Goal: Answer question/provide support: Share knowledge or assist other users

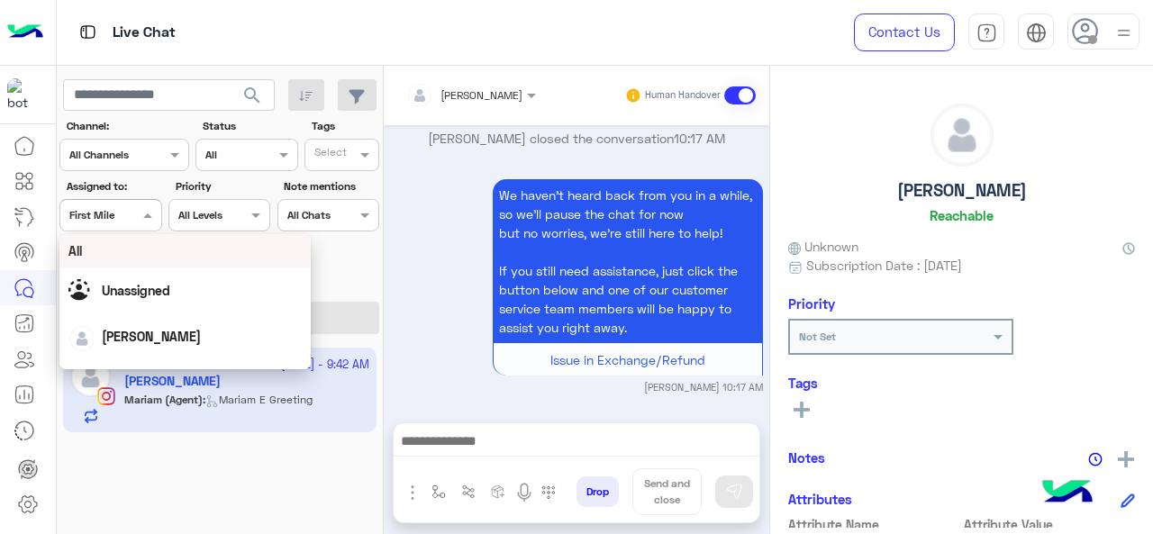
click at [95, 245] on div "All" at bounding box center [185, 250] width 234 height 19
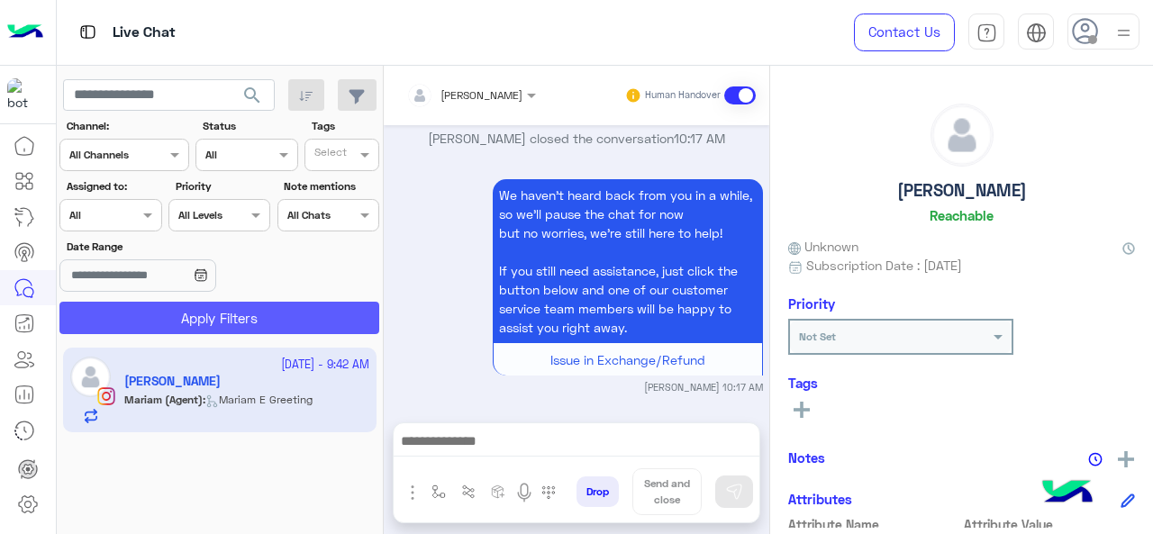
click at [172, 310] on button "Apply Filters" at bounding box center [219, 318] width 320 height 32
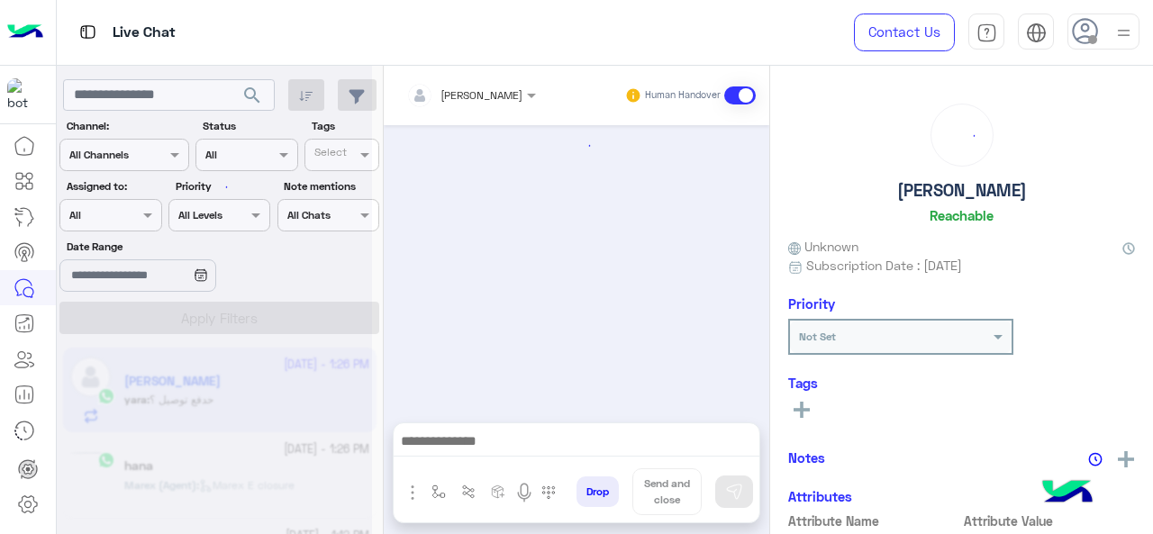
scroll to position [969, 0]
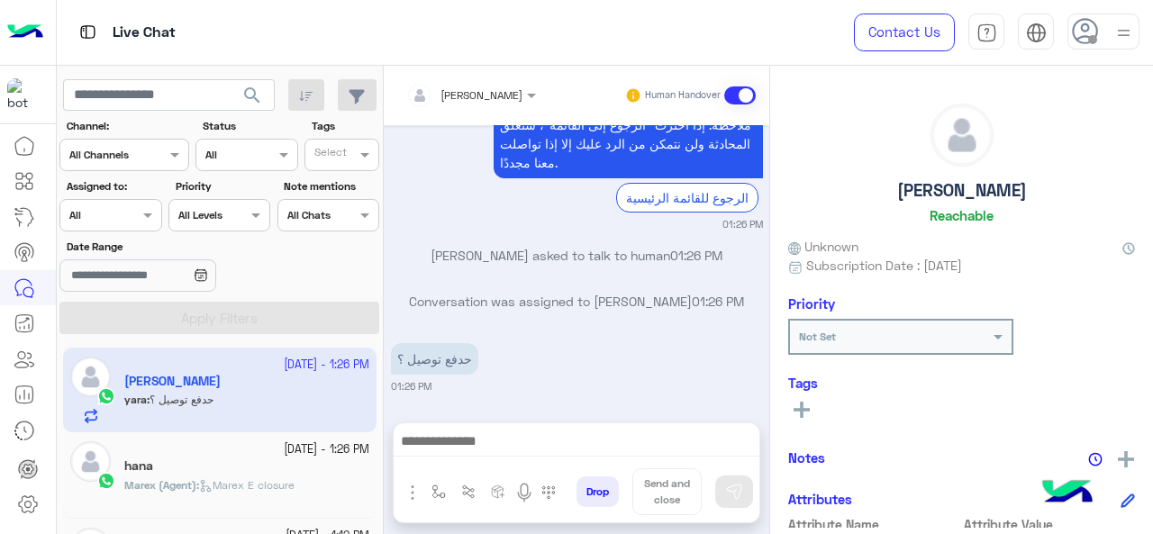
click at [131, 210] on div at bounding box center [110, 212] width 100 height 17
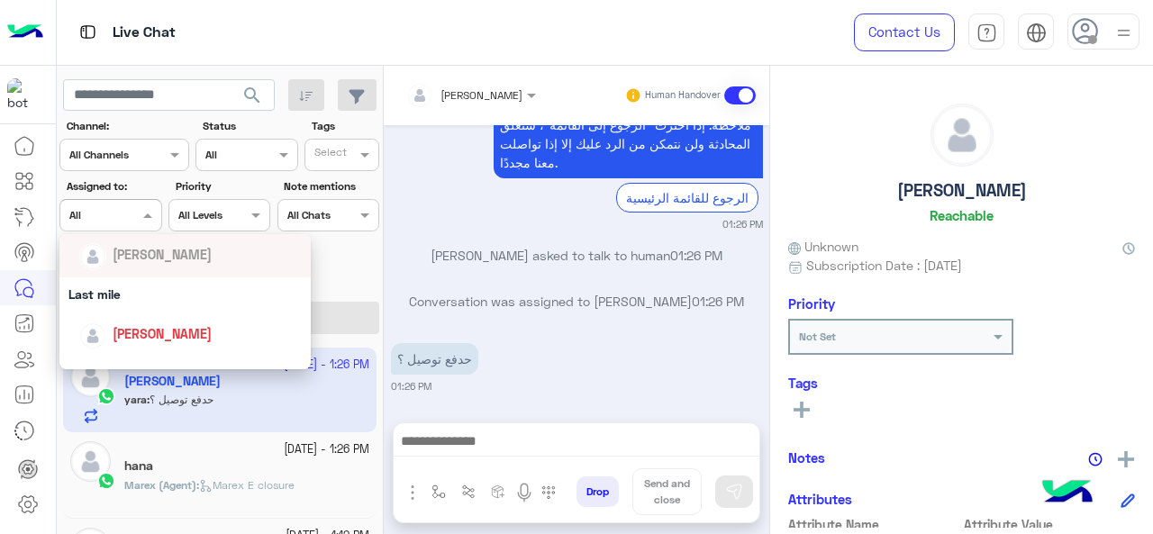
scroll to position [198, 0]
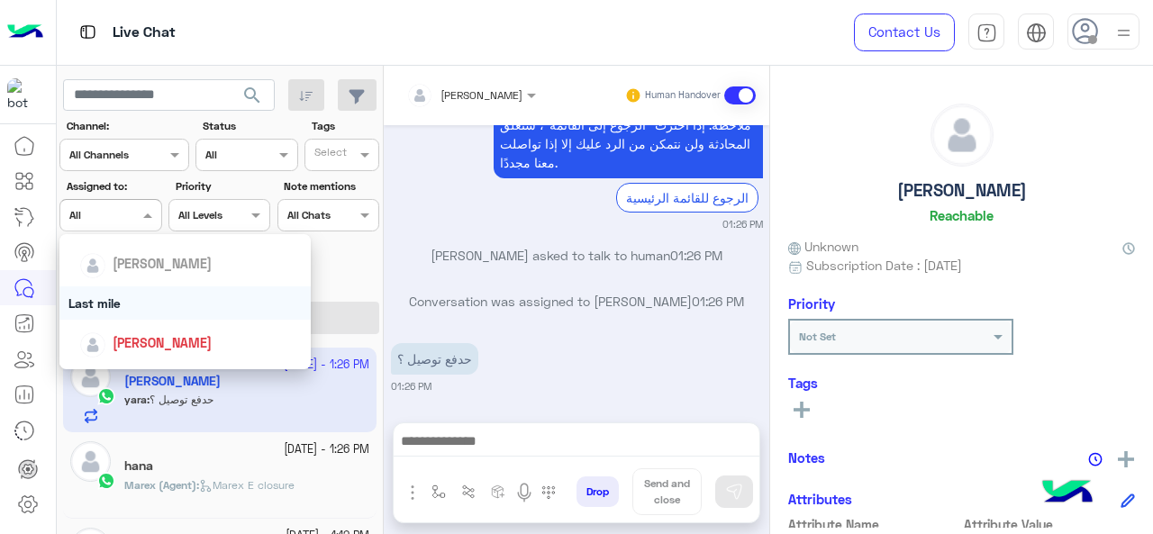
click at [146, 312] on div "Last mile" at bounding box center [185, 302] width 252 height 33
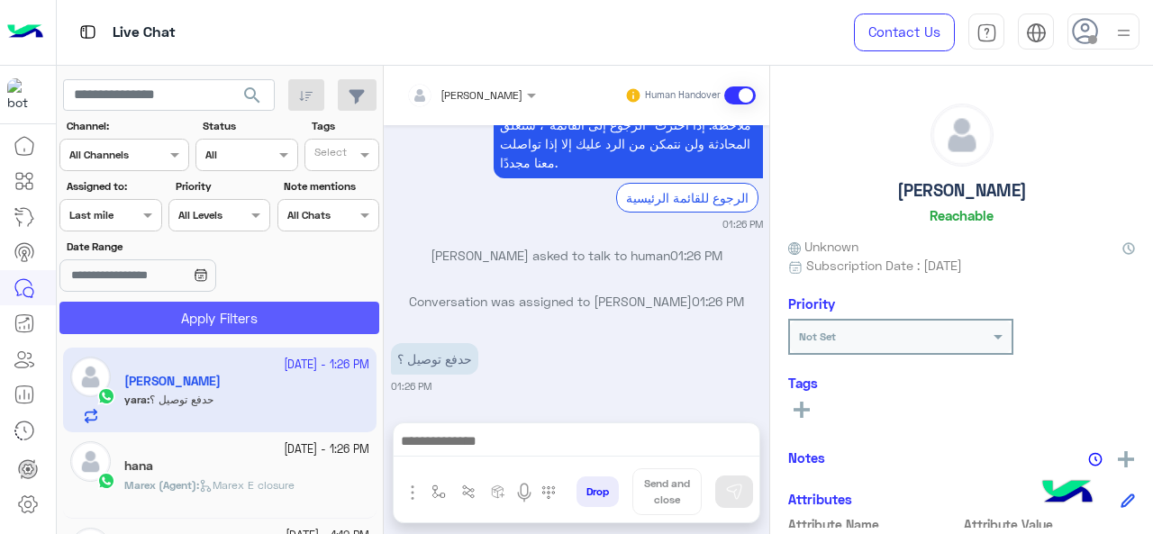
click at [148, 316] on button "Apply Filters" at bounding box center [219, 318] width 320 height 32
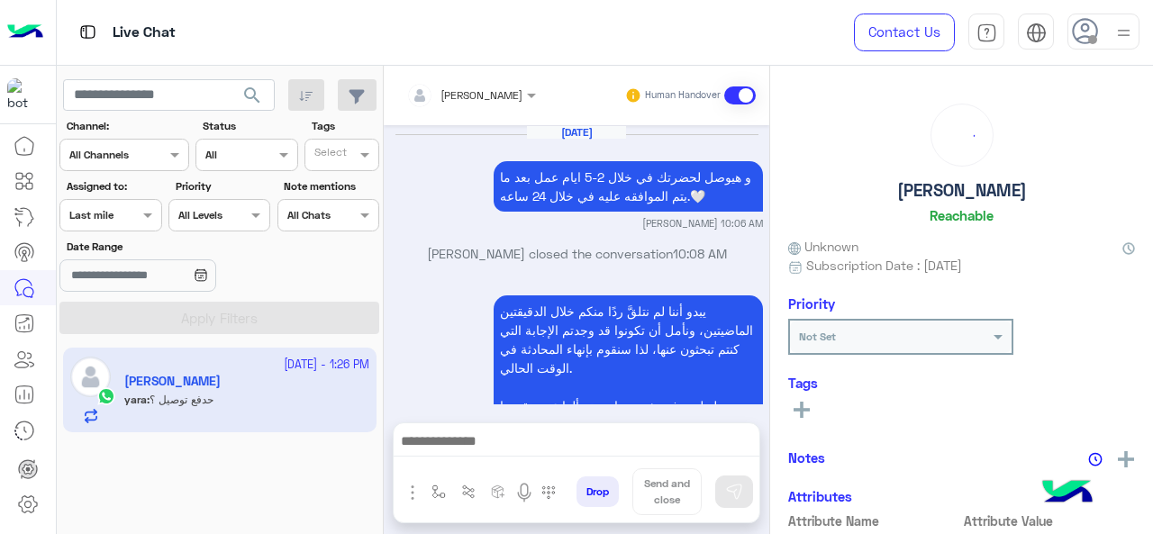
scroll to position [969, 0]
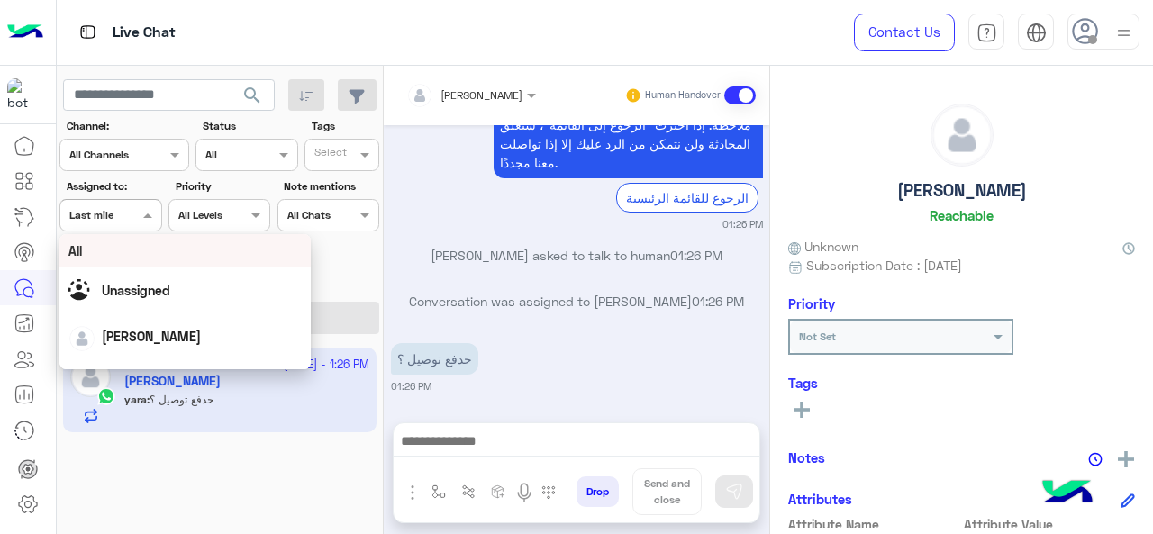
click at [132, 211] on div at bounding box center [110, 212] width 100 height 17
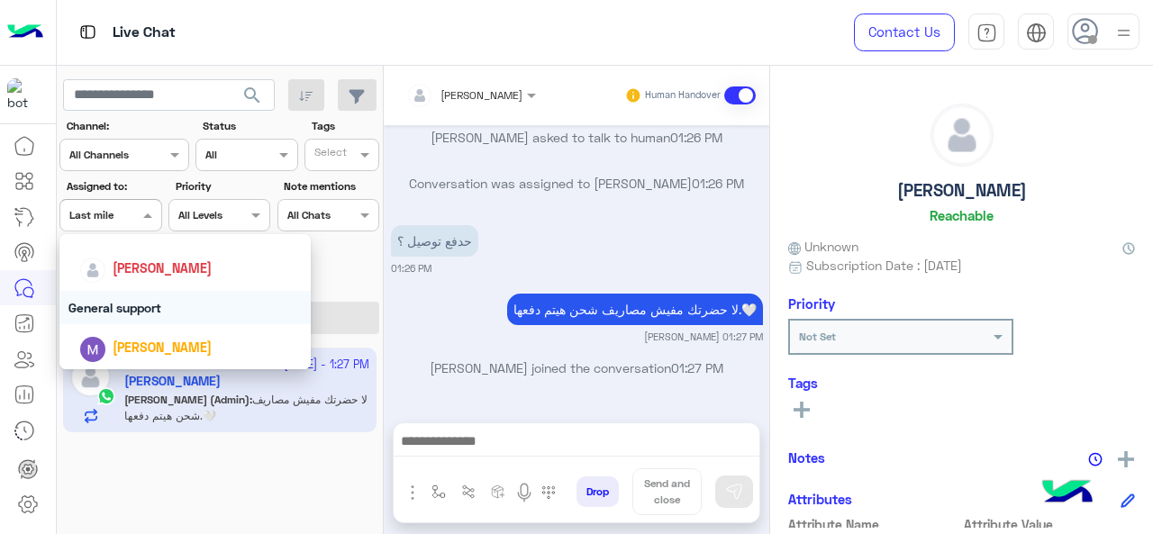
scroll to position [274, 0]
click at [131, 308] on div "General support" at bounding box center [185, 306] width 252 height 33
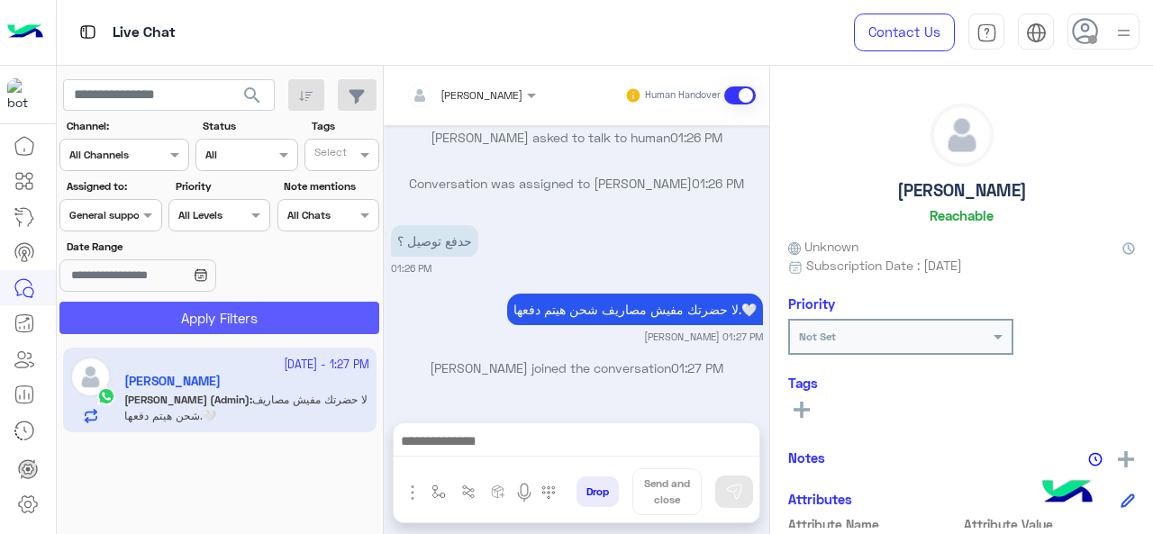
click at [133, 313] on button "Apply Filters" at bounding box center [219, 318] width 320 height 32
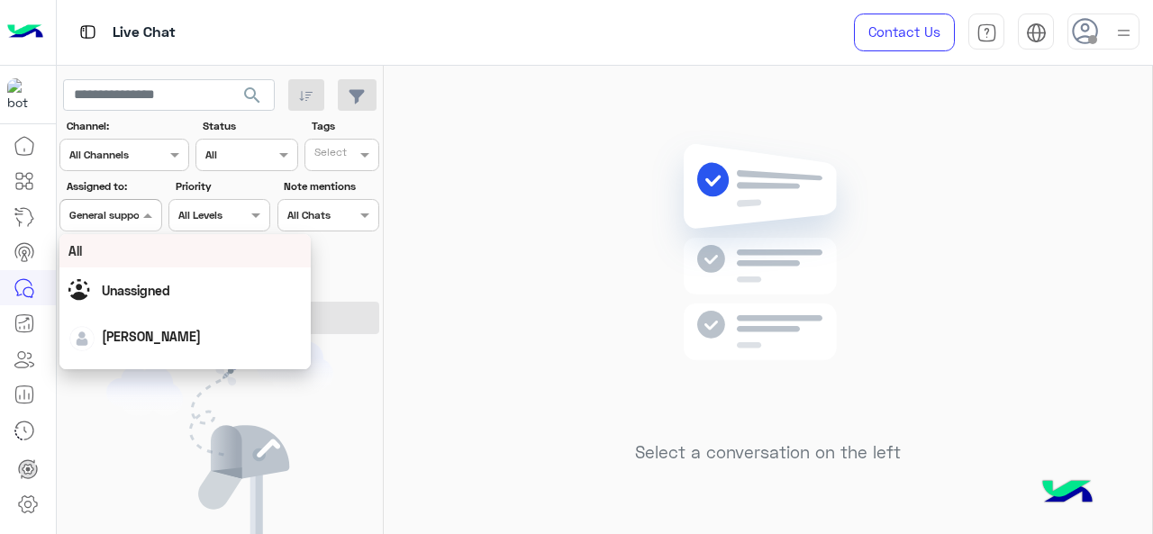
click at [149, 213] on span at bounding box center [150, 214] width 23 height 19
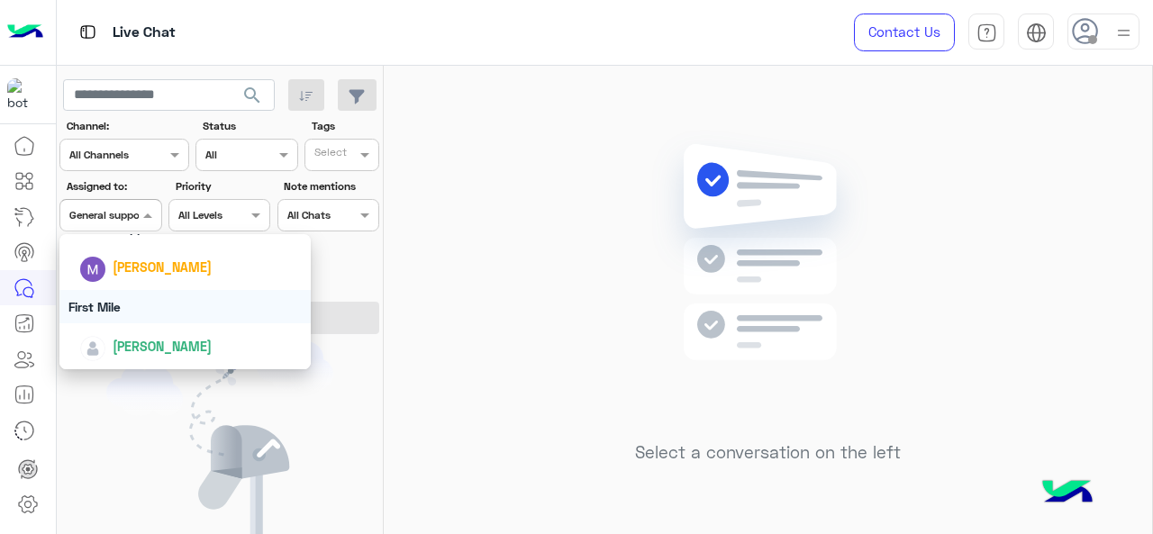
click at [133, 304] on div "First Mile" at bounding box center [185, 306] width 252 height 33
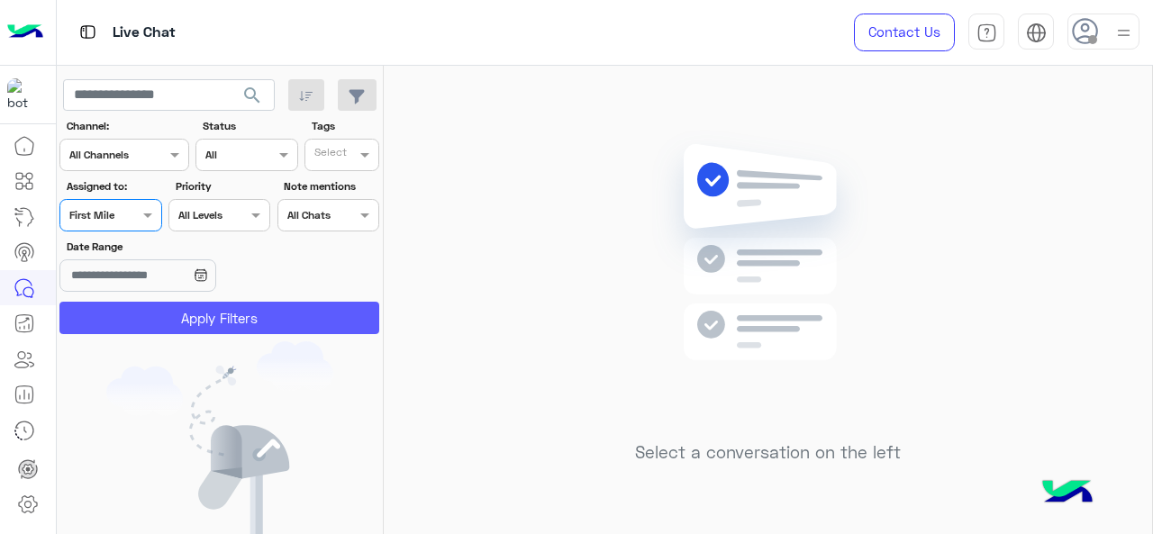
click at [133, 309] on button "Apply Filters" at bounding box center [219, 318] width 320 height 32
